Goal: Information Seeking & Learning: Learn about a topic

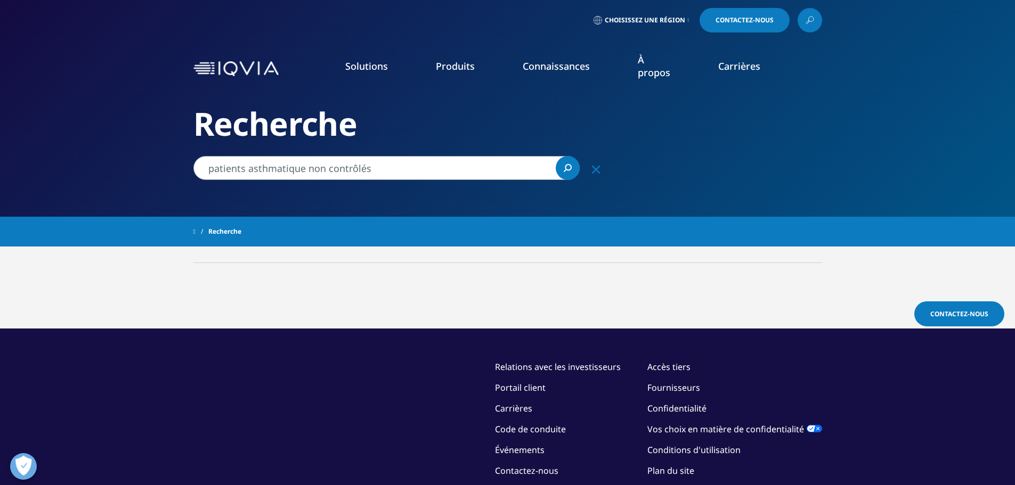
click at [406, 169] on input "patients asthmatique non contrôlés" at bounding box center [386, 168] width 386 height 24
click at [599, 172] on icon "Clair" at bounding box center [596, 170] width 8 height 8
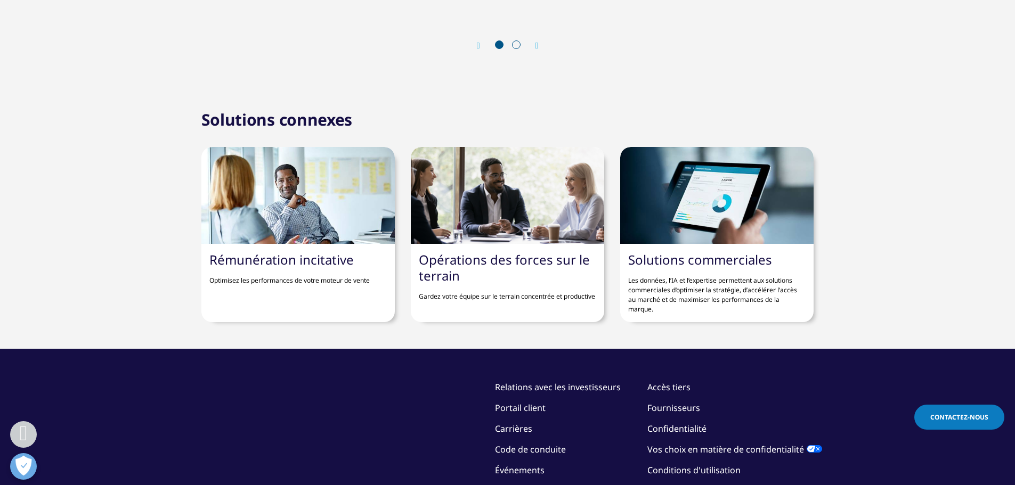
scroll to position [1809, 0]
